Goal: Information Seeking & Learning: Learn about a topic

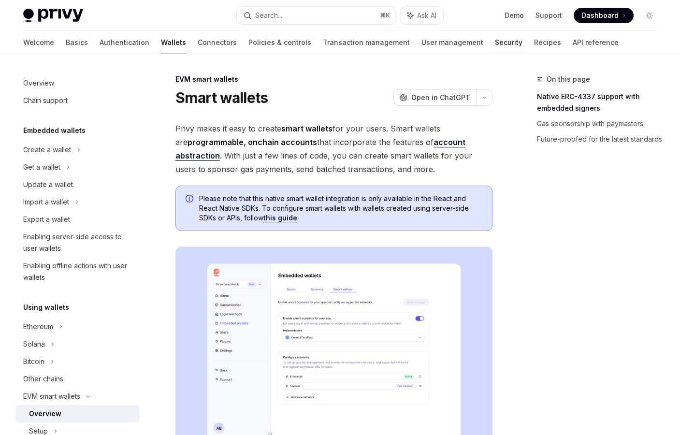
click at [495, 37] on link "Security" at bounding box center [509, 42] width 28 height 23
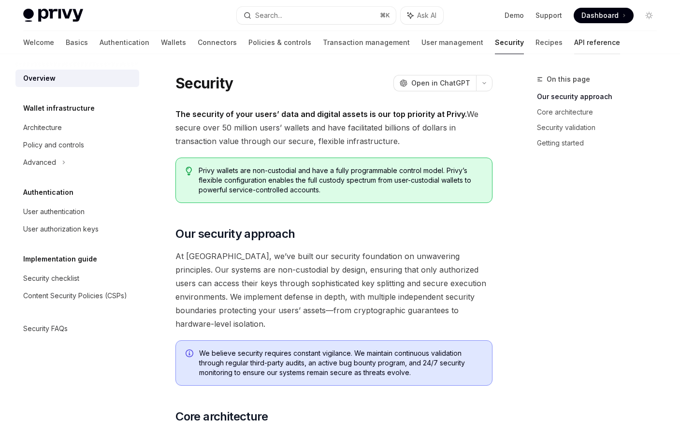
click at [574, 41] on link "API reference" at bounding box center [597, 42] width 46 height 23
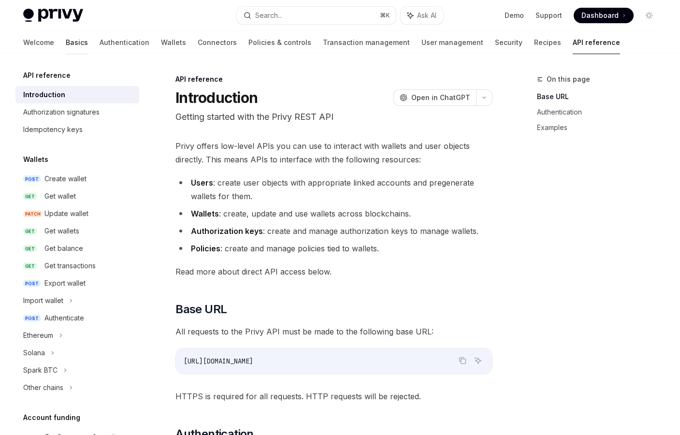
click at [66, 43] on link "Basics" at bounding box center [77, 42] width 22 height 23
type textarea "*"
